Goal: Task Accomplishment & Management: Manage account settings

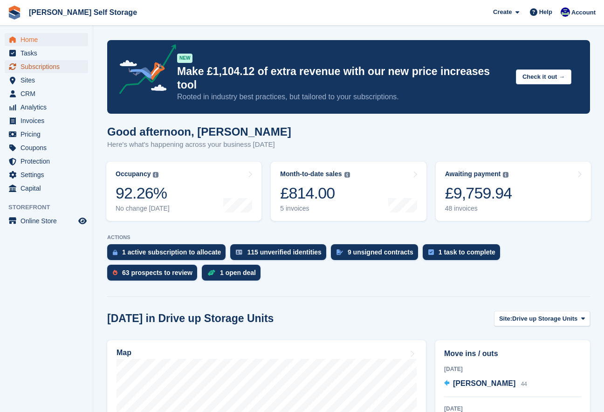
click at [30, 70] on span "Subscriptions" at bounding box center [49, 66] width 56 height 13
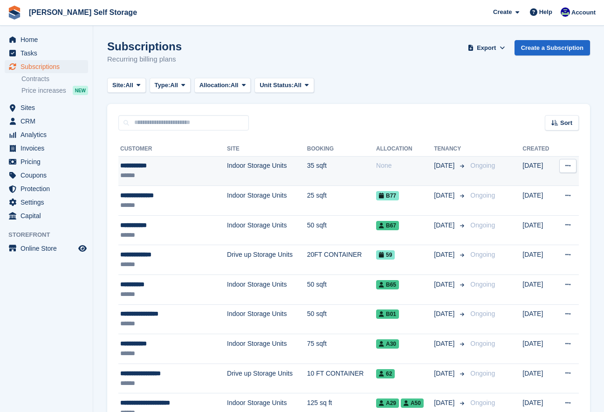
click at [137, 169] on div "**********" at bounding box center [163, 166] width 87 height 10
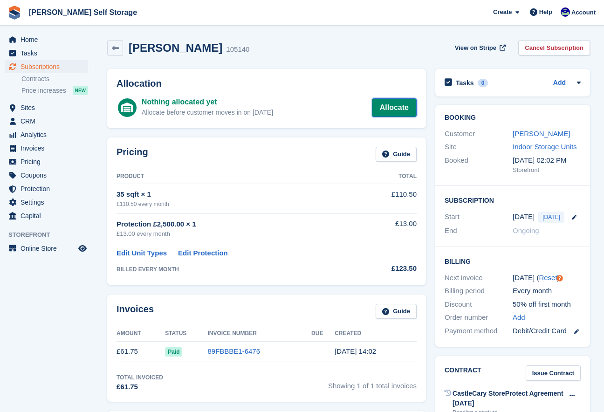
click at [392, 111] on link "Allocate" at bounding box center [394, 107] width 45 height 19
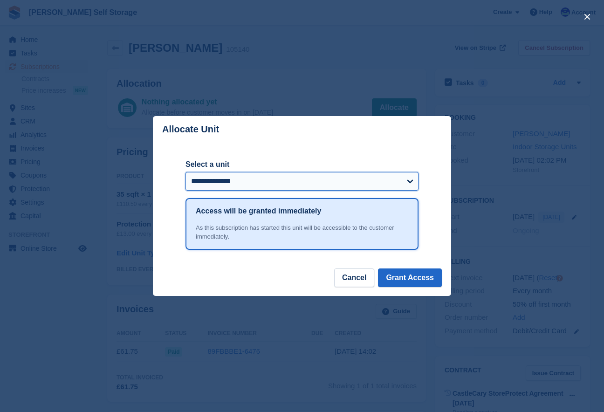
click at [411, 180] on select "**********" at bounding box center [302, 181] width 233 height 19
select select "*****"
click at [186, 172] on select "**********" at bounding box center [302, 181] width 233 height 19
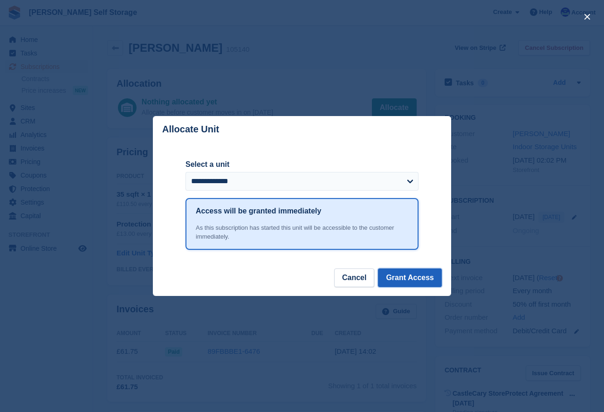
click at [419, 281] on button "Grant Access" at bounding box center [410, 278] width 64 height 19
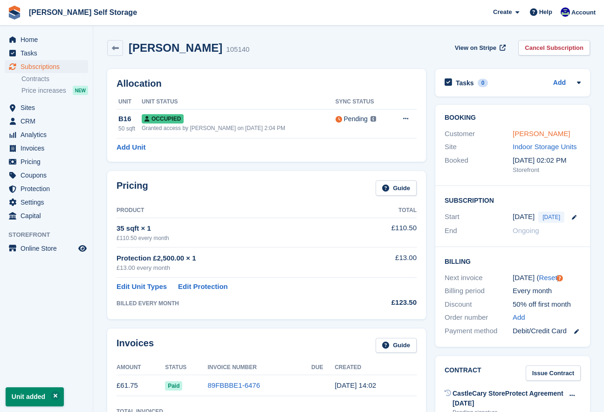
click at [529, 135] on link "Melita Watt" at bounding box center [541, 134] width 57 height 8
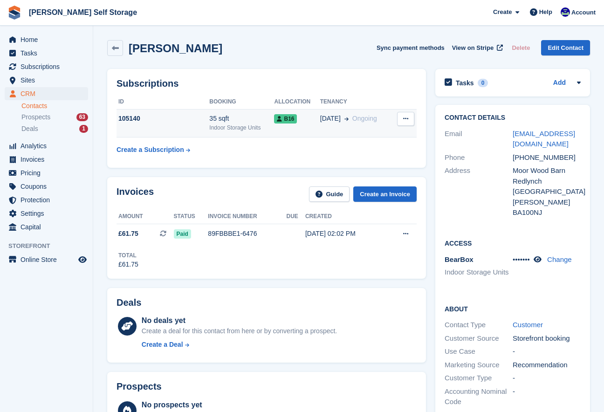
click at [230, 121] on div "35 sqft" at bounding box center [241, 119] width 65 height 10
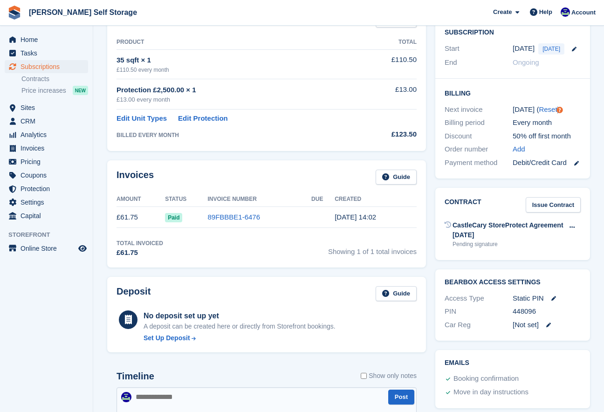
scroll to position [169, 0]
click at [28, 107] on span "Sites" at bounding box center [49, 107] width 56 height 13
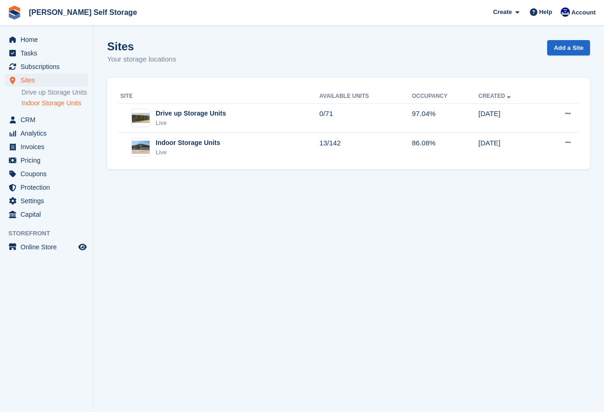
click at [43, 108] on link "Indoor Storage Units" at bounding box center [54, 103] width 67 height 9
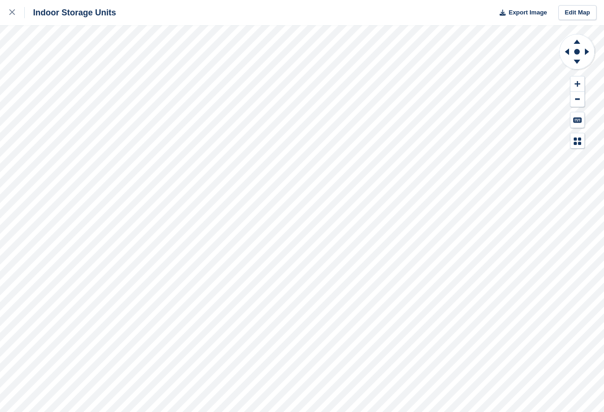
click at [105, 143] on div "Indoor Storage Units Export Image Edit Map" at bounding box center [302, 206] width 604 height 412
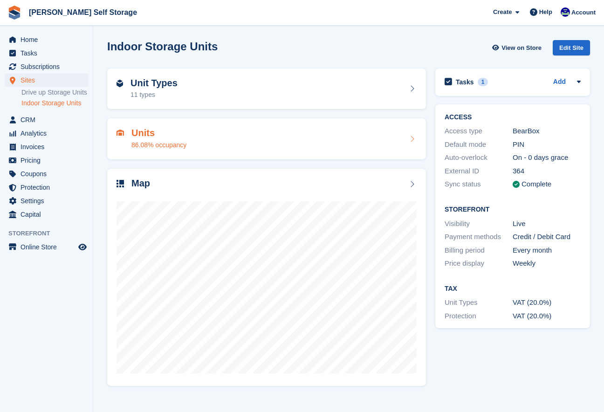
click at [143, 128] on h2 "Units" at bounding box center [159, 133] width 55 height 11
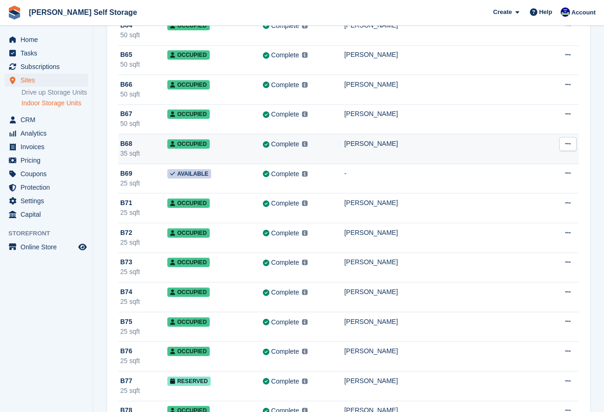
scroll to position [3810, 0]
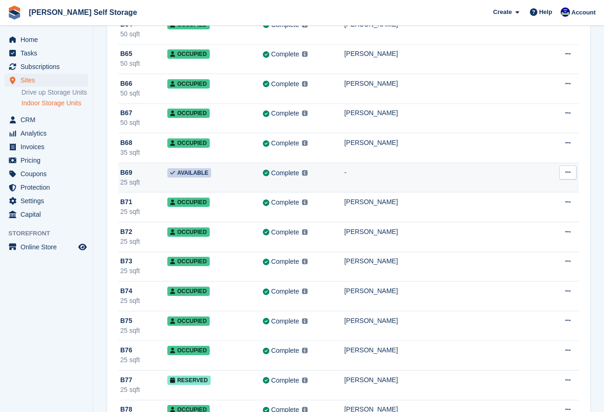
click at [568, 172] on icon at bounding box center [568, 172] width 5 height 6
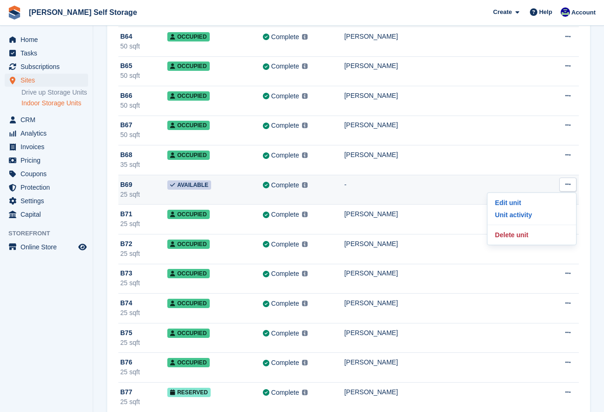
scroll to position [3797, 0]
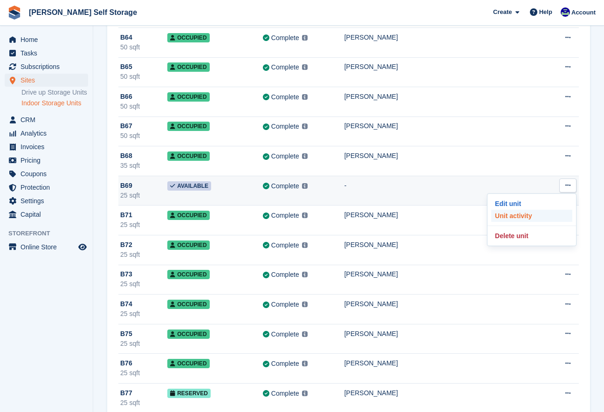
click at [504, 215] on p "Unit activity" at bounding box center [532, 216] width 81 height 12
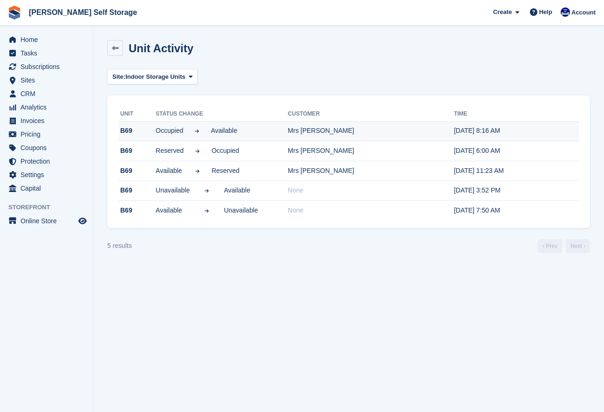
click at [322, 133] on td "Mrs [PERSON_NAME]" at bounding box center [371, 131] width 166 height 20
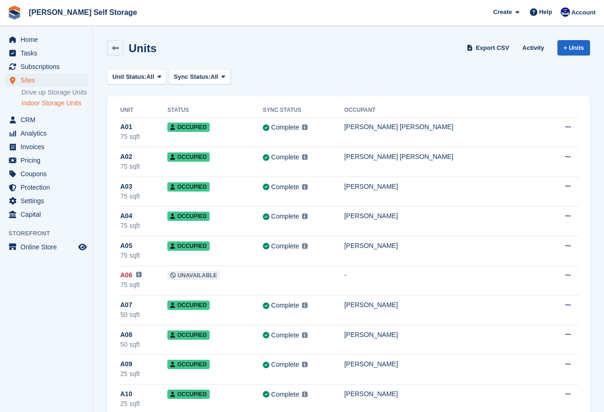
scroll to position [3797, 0]
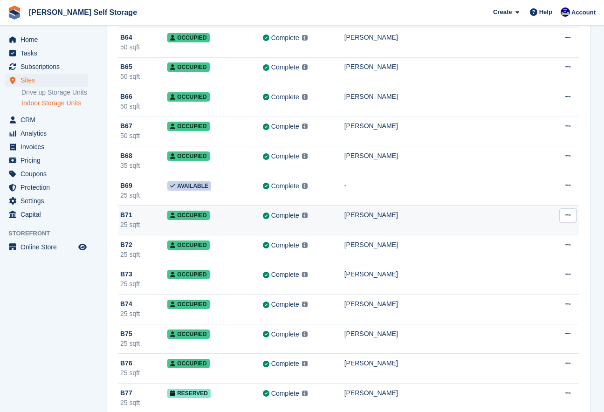
scroll to position [3938, 0]
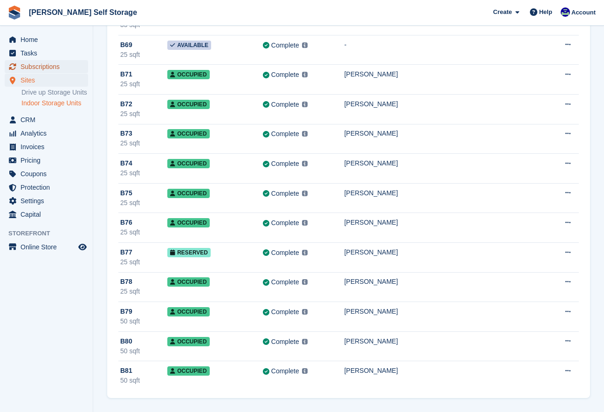
click at [60, 69] on span "Subscriptions" at bounding box center [49, 66] width 56 height 13
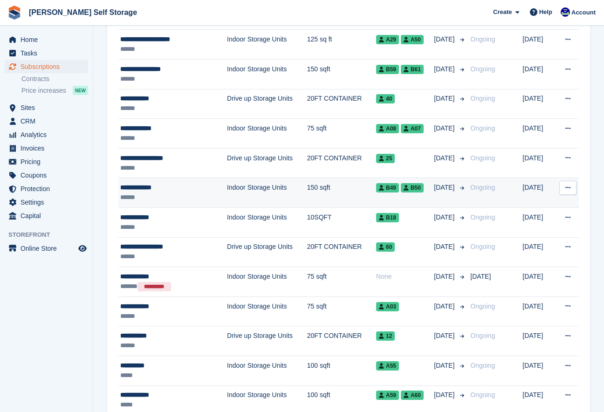
scroll to position [367, 0]
